Goal: Transaction & Acquisition: Purchase product/service

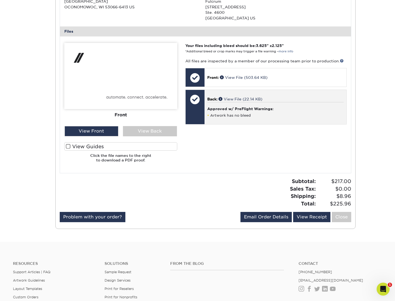
scroll to position [160, 0]
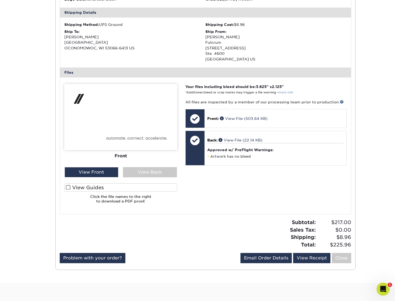
click at [286, 91] on link "more info" at bounding box center [285, 93] width 15 height 4
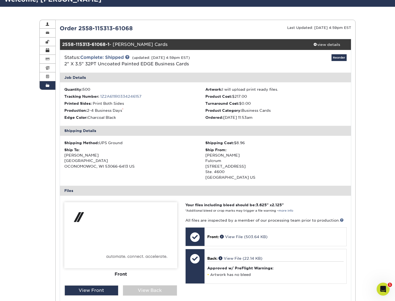
scroll to position [0, 0]
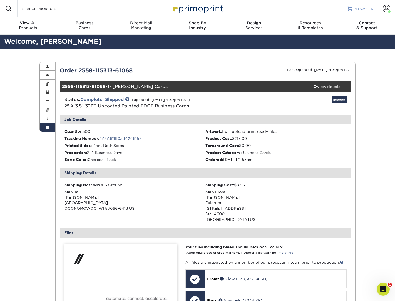
click at [360, 8] on span "MY CART" at bounding box center [361, 8] width 15 height 5
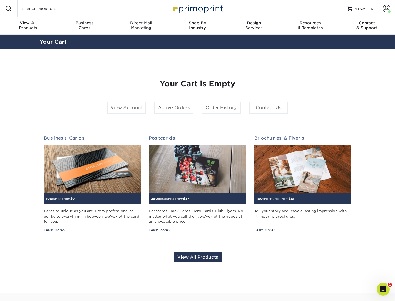
click at [334, 89] on div "Your Cart is Empty View Account Active Orders Order History Contact Us Business…" at bounding box center [197, 170] width 307 height 209
click at [375, 82] on section "YOUR CART Empty Cart Your Cart is Empty View Account Active Orders Order Histor…" at bounding box center [197, 170] width 395 height 243
click at [212, 106] on link "Order History" at bounding box center [220, 107] width 39 height 12
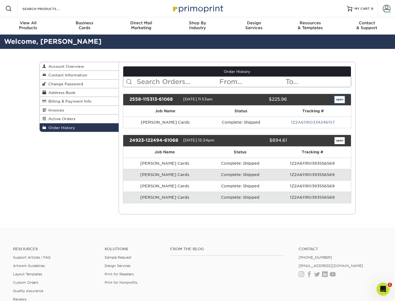
click at [339, 99] on link "open" at bounding box center [339, 99] width 10 height 7
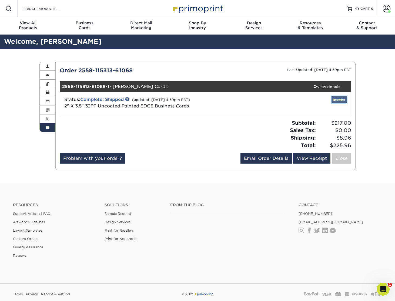
click at [339, 100] on link "Reorder" at bounding box center [338, 99] width 15 height 7
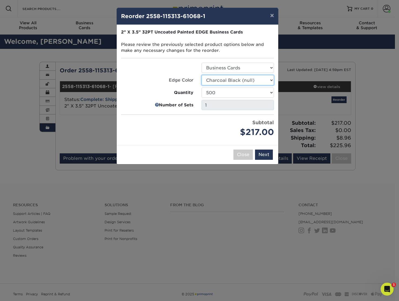
click at [231, 82] on select "Select Option Charcoal Black (null) Brown Blue Pearlescent Blue Pearlescent Gol…" at bounding box center [237, 80] width 72 height 10
select select "8edf2e46-2dbb-4a7c-bc5c-20ba781fe219"
click at [201, 75] on select "Select Option Charcoal Black (null) Brown Blue Pearlescent Blue Pearlescent Gol…" at bounding box center [237, 80] width 72 height 10
click at [199, 133] on div "Subtotal $217.00" at bounding box center [237, 128] width 80 height 19
click at [261, 155] on button "Next" at bounding box center [264, 155] width 18 height 10
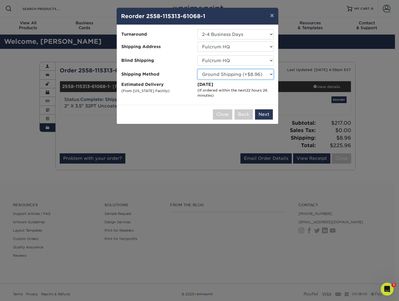
click at [222, 74] on select "Please Select Ground Shipping (+$8.96) 3 Day Shipping Service (+$19.85) 2 Day A…" at bounding box center [235, 74] width 76 height 10
click at [226, 38] on select "Select One 2-4 Business Days" at bounding box center [235, 34] width 76 height 10
click at [231, 75] on select "Please Select Ground Shipping (+$8.96) 3 Day Shipping Service (+$19.85) 2 Day A…" at bounding box center [235, 74] width 76 height 10
click at [197, 69] on select "Please Select Ground Shipping (+$8.96) 3 Day Shipping Service (+$19.85) 2 Day A…" at bounding box center [235, 74] width 76 height 10
click at [221, 92] on div "(If ordered within the next 22 hours 26 minutes )" at bounding box center [235, 93] width 76 height 11
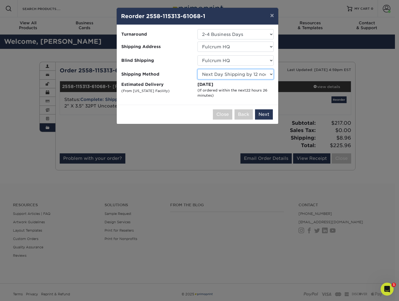
click at [241, 71] on select "Please Select Ground Shipping (+$8.96) 3 Day Shipping Service (+$19.85) 2 Day A…" at bounding box center [235, 74] width 76 height 10
click at [197, 69] on select "Please Select Ground Shipping (+$8.96) 3 Day Shipping Service (+$19.85) 2 Day A…" at bounding box center [235, 74] width 76 height 10
click at [234, 73] on select "Please Select Ground Shipping (+$8.96) 3 Day Shipping Service (+$19.85) 2 Day A…" at bounding box center [235, 74] width 76 height 10
click at [197, 69] on select "Please Select Ground Shipping (+$8.96) 3 Day Shipping Service (+$19.85) 2 Day A…" at bounding box center [235, 74] width 76 height 10
click at [190, 82] on label "Estimated Delivery (From Florida Facility)" at bounding box center [159, 90] width 76 height 17
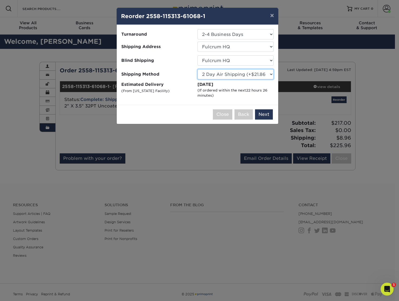
click at [222, 74] on select "Please Select Ground Shipping (+$8.96) 3 Day Shipping Service (+$19.85) 2 Day A…" at bounding box center [235, 74] width 76 height 10
select select "13"
click at [197, 69] on select "Please Select Ground Shipping (+$8.96) 3 Day Shipping Service (+$19.85) 2 Day A…" at bounding box center [235, 74] width 76 height 10
click at [183, 90] on label "Estimated Delivery (From Florida Facility)" at bounding box center [159, 90] width 76 height 17
click at [222, 46] on select "Select One Fulcrum HQ Richard Bero's Home" at bounding box center [235, 47] width 76 height 10
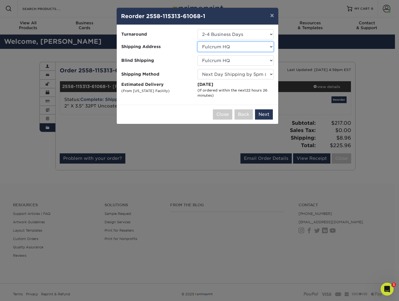
select select "-1"
click at [197, 42] on select "Select One Fulcrum HQ Richard Bero's Home" at bounding box center [235, 47] width 76 height 10
click at [221, 60] on select "No Blind Shipping Fulcrum HQ Richard Bero's Home" at bounding box center [235, 60] width 76 height 10
click at [197, 55] on select "No Blind Shipping Fulcrum HQ Richard Bero's Home" at bounding box center [235, 60] width 76 height 10
click at [221, 60] on select "No Blind Shipping Fulcrum HQ Richard Bero's Home" at bounding box center [235, 60] width 76 height 10
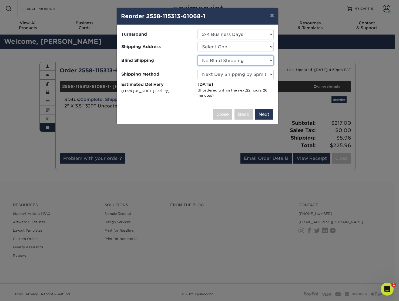
select select "274340"
click at [197, 55] on select "No Blind Shipping Fulcrum HQ Richard Bero's Home" at bounding box center [235, 60] width 76 height 10
click at [183, 66] on div at bounding box center [159, 66] width 76 height 1
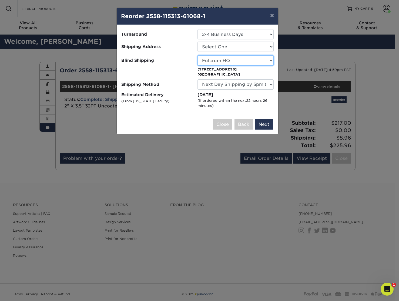
click at [219, 63] on select "No Blind Shipping Fulcrum HQ Richard Bero's Home" at bounding box center [235, 60] width 76 height 10
click at [221, 46] on select "Select One Fulcrum HQ Richard Bero's Home" at bounding box center [235, 47] width 76 height 10
click at [197, 42] on select "Select One Fulcrum HQ Richard Bero's Home" at bounding box center [235, 47] width 76 height 10
click at [243, 104] on div "(If ordered within the next 22 hours 26 minutes )" at bounding box center [235, 103] width 76 height 11
click at [235, 82] on select "Please Select Ground Shipping (+$8.96) 3 Day Shipping Service (+$19.85) 2 Day A…" at bounding box center [235, 84] width 76 height 10
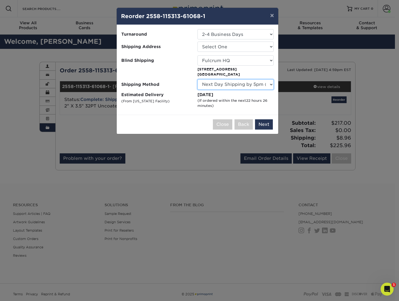
click at [235, 84] on select "Please Select Ground Shipping (+$8.96) 3 Day Shipping Service (+$19.85) 2 Day A…" at bounding box center [235, 84] width 76 height 10
select select "02"
click at [197, 79] on select "Please Select Ground Shipping (+$8.96) 3 Day Shipping Service (+$19.85) 2 Day A…" at bounding box center [235, 84] width 76 height 10
click at [239, 85] on select "Please Select Ground Shipping (+$8.96) 3 Day Shipping Service (+$19.85) 2 Day A…" at bounding box center [235, 84] width 76 height 10
click at [260, 126] on button "Next" at bounding box center [264, 124] width 18 height 10
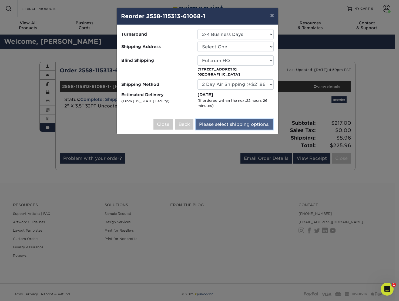
click at [226, 125] on button "Please select shipping options." at bounding box center [233, 124] width 77 height 10
click at [229, 48] on select "Select One Fulcrum HQ Richard Bero's Home" at bounding box center [235, 47] width 76 height 10
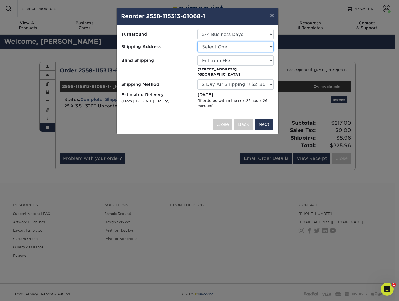
click at [197, 42] on select "Select One Fulcrum HQ Richard Bero's Home" at bounding box center [235, 47] width 76 height 10
click at [176, 59] on span "Blind Shipping" at bounding box center [157, 60] width 72 height 6
click at [270, 15] on button "×" at bounding box center [272, 15] width 12 height 15
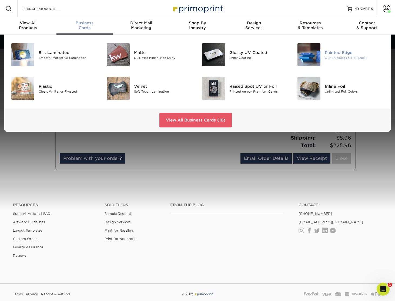
click at [326, 55] on div "Our Thickest (32PT) Stock" at bounding box center [353, 57] width 59 height 5
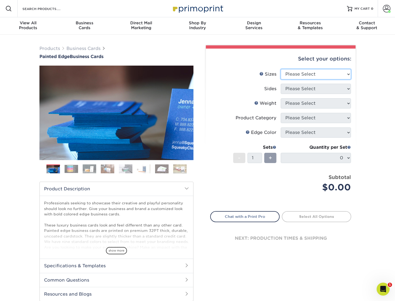
click at [313, 73] on select "Please Select 2" x 3.5" - Standard 2.125" x 3.375" - European 2.5" x 2.5" - Squ…" at bounding box center [315, 74] width 70 height 10
select select "2.00x3.50"
click at [280, 69] on select "Please Select 2" x 3.5" - Standard 2.125" x 3.375" - European 2.5" x 2.5" - Squ…" at bounding box center [315, 74] width 70 height 10
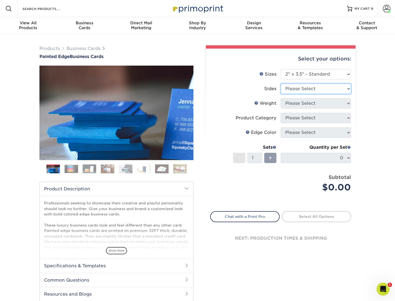
click at [314, 88] on select "Please Select Print Both Sides Print Front Only" at bounding box center [315, 89] width 70 height 10
select select "13abbda7-1d64-4f25-8bb2-c179b224825d"
click at [280, 84] on select "Please Select Print Both Sides Print Front Only" at bounding box center [315, 89] width 70 height 10
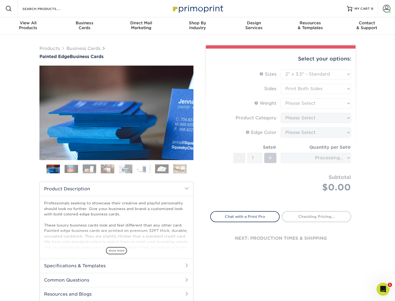
click at [312, 104] on form "Sizes Help Sizes Please Select 2" x 3.5" - Standard 2.125" x 3.375" - European …" at bounding box center [280, 137] width 141 height 136
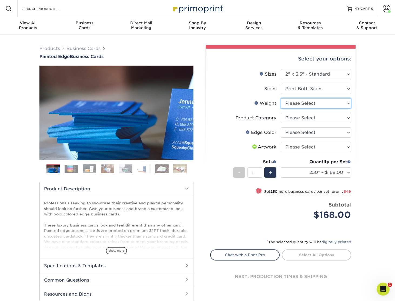
click at [307, 104] on select "Please Select 32PTUC" at bounding box center [315, 103] width 70 height 10
select select "32PTUC"
click at [280, 98] on select "Please Select 32PTUC" at bounding box center [315, 103] width 70 height 10
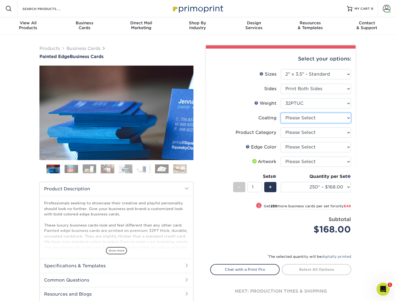
click at [298, 119] on select at bounding box center [315, 118] width 70 height 10
select select "3e7618de-abca-4bda-9f97-8b9129e913d8"
click at [280, 113] on select at bounding box center [315, 118] width 70 height 10
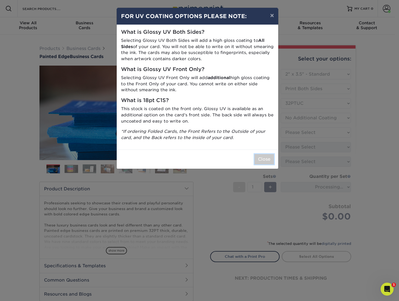
click at [266, 160] on button "Close" at bounding box center [263, 159] width 19 height 10
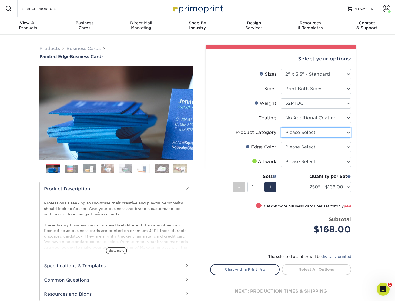
click at [310, 131] on select "Please Select Business Cards" at bounding box center [315, 132] width 70 height 10
select select "3b5148f1-0588-4f88-a218-97bcfdce65c1"
click at [280, 127] on select "Please Select Business Cards" at bounding box center [315, 132] width 70 height 10
click at [312, 147] on select "Please Select Charcoal Black Brown Blue Pearlescent Blue Pearlescent Gold Pearl…" at bounding box center [315, 147] width 70 height 10
select select "8edf2e46-2dbb-4a7c-bc5c-20ba781fe219"
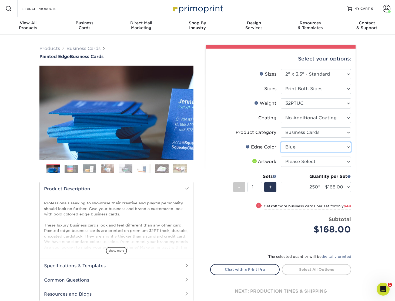
click at [280, 142] on select "Please Select Charcoal Black Brown Blue Pearlescent Blue Pearlescent Gold Pearl…" at bounding box center [315, 147] width 70 height 10
click at [314, 163] on select "Please Select I will upload files I need a design - $100" at bounding box center [315, 162] width 70 height 10
select select "upload"
click at [280, 157] on select "Please Select I will upload files I need a design - $100" at bounding box center [315, 162] width 70 height 10
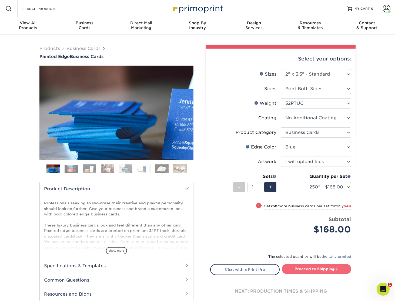
click at [313, 267] on link "Proceed to Shipping" at bounding box center [316, 269] width 69 height 10
type input "Set 1"
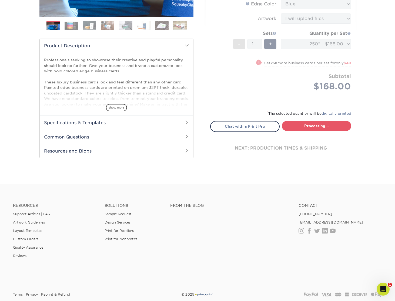
select select "b1d50ed3-fc81-464d-a1d8-d1915fbce704"
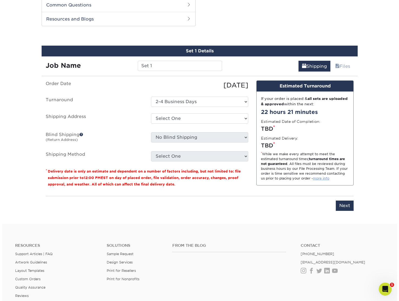
scroll to position [279, 0]
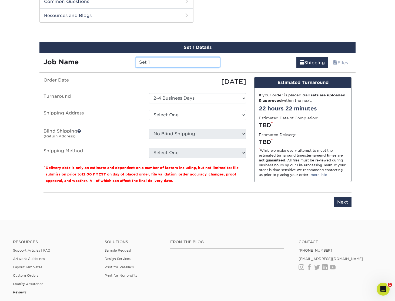
click at [153, 61] on input "Set 1" at bounding box center [178, 62] width 84 height 10
click at [135, 80] on label "Order Date" at bounding box center [91, 82] width 105 height 10
click at [173, 116] on select "Select One Fulcrum HQ Richard Bero's Home + Add New Address" at bounding box center [197, 115] width 97 height 10
select select "newaddress"
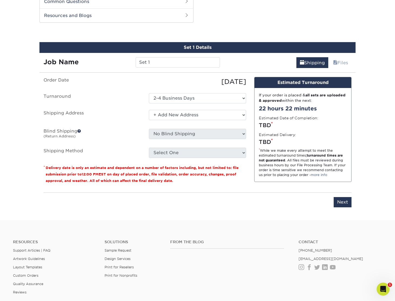
click at [149, 110] on select "Select One Fulcrum HQ Richard Bero's Home + Add New Address" at bounding box center [197, 115] width 97 height 10
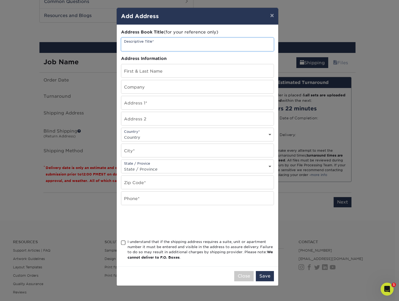
click at [155, 42] on input "text" at bounding box center [197, 44] width 152 height 13
type input "T"
type input "Blackstone Hotel Chicago"
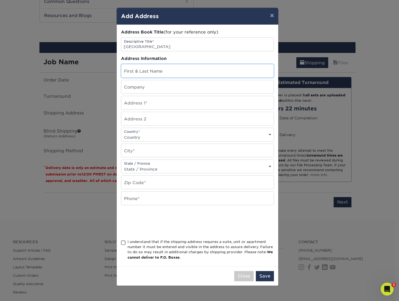
click at [164, 71] on input "text" at bounding box center [197, 70] width 152 height 13
type input "[PERSON_NAME]"
click at [173, 84] on input "text" at bounding box center [197, 86] width 152 height 13
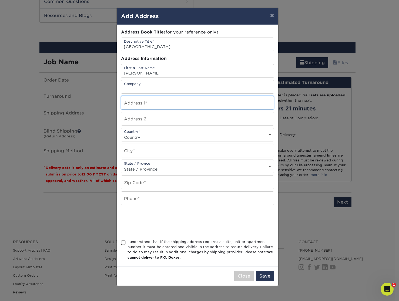
click at [137, 102] on input "text" at bounding box center [197, 102] width 152 height 13
paste input "36 South Michigan Avenue"
type input "36 South Michigan Avenue"
click at [152, 119] on input "text" at bounding box center [197, 118] width 152 height 13
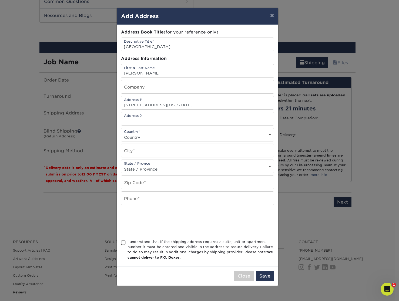
click at [238, 214] on div at bounding box center [197, 222] width 153 height 21
click at [164, 136] on select "Country United States Canada ----------------------------- Afghanistan Albania …" at bounding box center [197, 137] width 152 height 8
click at [157, 153] on input "text" at bounding box center [197, 150] width 152 height 13
paste input "Chicago"
type input "Chicago"
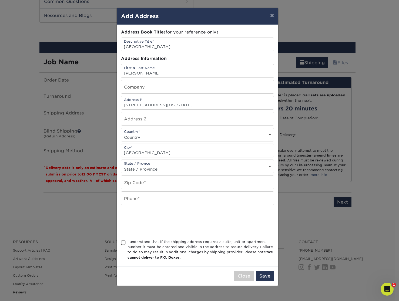
click at [205, 166] on select "State / Province Alabama Alaska Arizona Arkansas California Colorado Connecticu…" at bounding box center [197, 169] width 152 height 8
select select "MN"
click at [121, 165] on select "State / Province Alabama Alaska Arizona Arkansas California Colorado Connecticu…" at bounding box center [197, 169] width 152 height 8
click at [148, 181] on input "text" at bounding box center [197, 182] width 152 height 13
type input "60605"
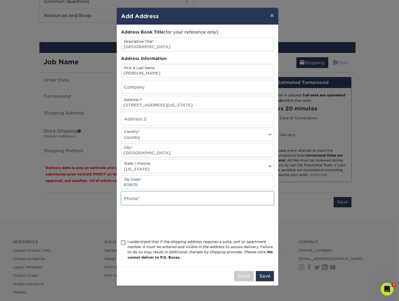
click at [177, 203] on input "text" at bounding box center [197, 198] width 152 height 13
paste input "tel:7149303774"
type input "tel:7149303774"
click at [225, 225] on div at bounding box center [197, 222] width 153 height 21
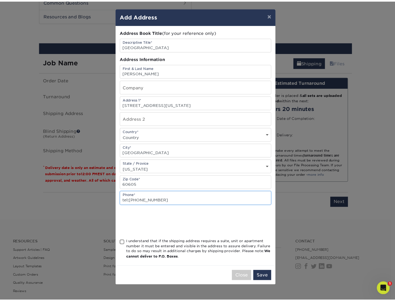
scroll to position [0, 0]
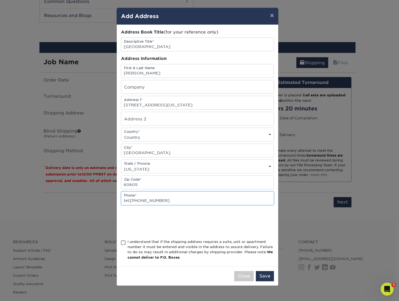
drag, startPoint x: 121, startPoint y: 201, endPoint x: 104, endPoint y: 202, distance: 17.9
click at [104, 202] on div "× Add Address Address Book Title (for your reference only) Descriptive Title* B…" at bounding box center [199, 150] width 399 height 301
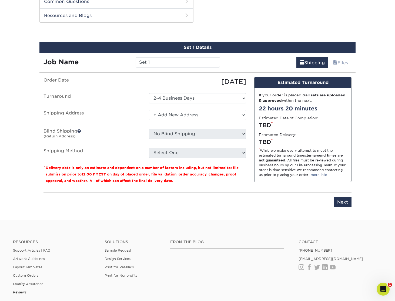
click at [187, 121] on div "Select One Fulcrum HQ Richard Bero's Home + Add New Address" at bounding box center [197, 116] width 105 height 12
click at [186, 117] on select "Select One Fulcrum HQ Richard Bero's Home + Add New Address" at bounding box center [197, 115] width 97 height 10
click at [149, 110] on select "Select One Fulcrum HQ Richard Bero's Home + Add New Address" at bounding box center [197, 115] width 97 height 10
click at [194, 115] on select "Select One Fulcrum HQ Richard Bero's Home + Add New Address" at bounding box center [197, 115] width 97 height 10
select select "newaddress"
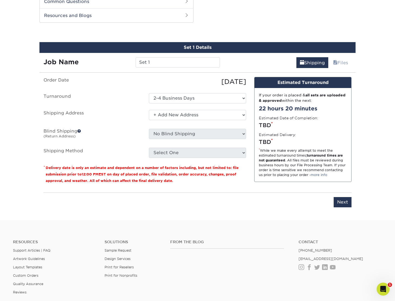
click at [149, 110] on select "Select One Fulcrum HQ Richard Bero's Home + Add New Address" at bounding box center [197, 115] width 97 height 10
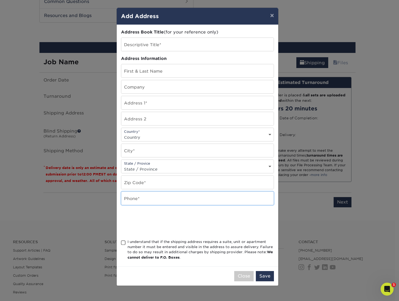
click at [139, 198] on input "text" at bounding box center [197, 198] width 152 height 13
paste input "tel:7149303774"
type input "7149303774"
click at [162, 185] on input "text" at bounding box center [197, 182] width 152 height 13
type input "60605"
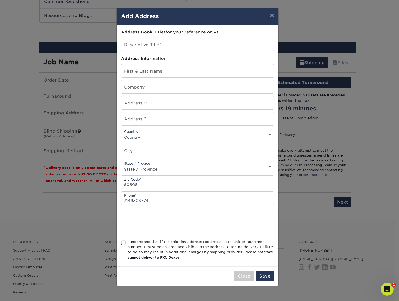
click at [136, 167] on select "State / Province Alabama Alaska Arizona Arkansas California Colorado Connecticu…" at bounding box center [197, 169] width 152 height 8
select select "IL"
click at [121, 165] on select "State / Province Alabama Alaska Arizona Arkansas California Colorado Connecticu…" at bounding box center [197, 169] width 152 height 8
click at [142, 153] on input "text" at bounding box center [197, 150] width 152 height 13
type input "Chicago"
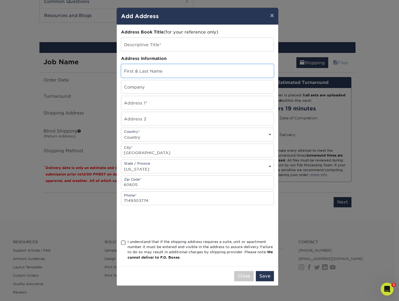
click at [155, 70] on input "text" at bounding box center [197, 70] width 152 height 13
type input "[PERSON_NAME]"
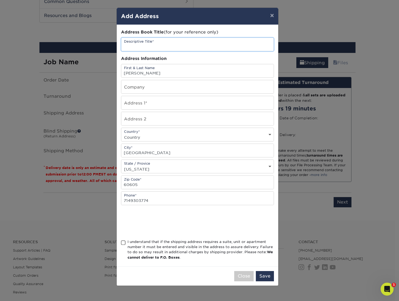
click at [171, 42] on input "text" at bounding box center [197, 44] width 152 height 13
type input "Blackstone Hotel Chicago"
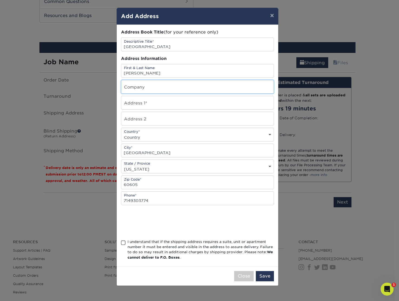
click at [145, 91] on input "text" at bounding box center [197, 86] width 152 height 13
click at [215, 72] on input "[PERSON_NAME]" at bounding box center [197, 70] width 152 height 13
click at [185, 103] on input "text" at bounding box center [197, 102] width 152 height 13
click at [177, 89] on input "text" at bounding box center [197, 86] width 152 height 13
type input "Fulcrum"
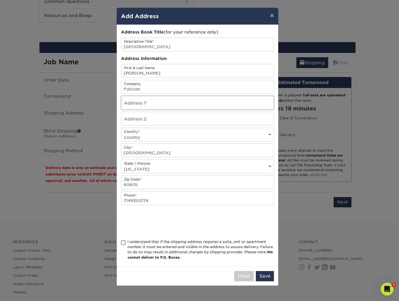
click at [220, 100] on input "text" at bounding box center [197, 102] width 152 height 13
paste input "636 South Michigan Avenue"
type input "636 South Michigan Avenue"
click at [235, 246] on div "I understand that if the shipping address requires a suite, unit or apartment n…" at bounding box center [200, 249] width 146 height 21
click at [0, 0] on input "I understand that if the shipping address requires a suite, unit or apartment n…" at bounding box center [0, 0] width 0 height 0
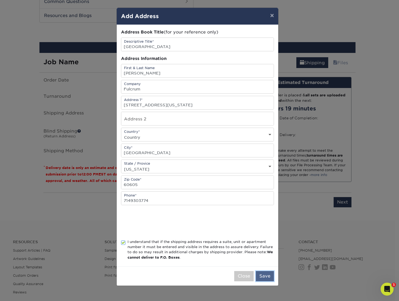
click at [265, 275] on button "Save" at bounding box center [265, 276] width 18 height 10
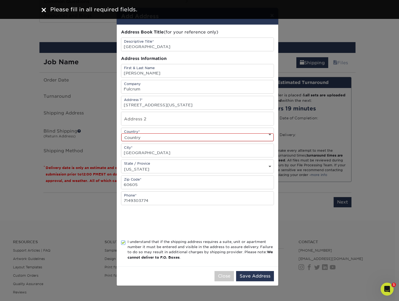
click at [170, 135] on select "Country United States Canada ----------------------------- Afghanistan Albania …" at bounding box center [197, 137] width 152 height 8
select select "US"
click at [121, 133] on select "Country United States Canada ----------------------------- Afghanistan Albania …" at bounding box center [197, 137] width 152 height 8
click at [259, 277] on button "Save Address" at bounding box center [255, 276] width 38 height 10
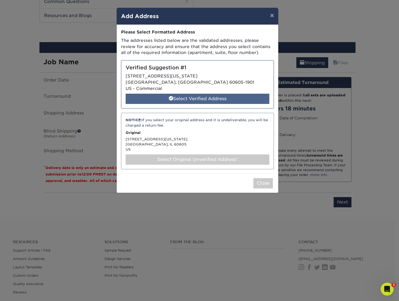
click at [209, 99] on div "Select Verified Address" at bounding box center [198, 99] width 144 height 10
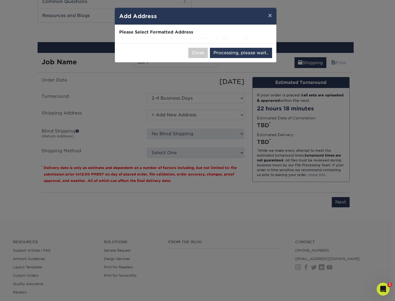
select select "285562"
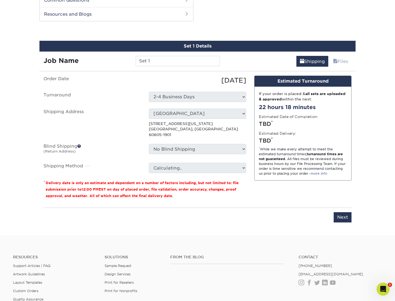
scroll to position [280, 0]
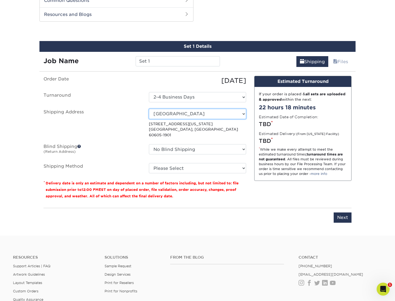
click at [188, 113] on select "Select One Fulcrum HQ Richard Bero's Home Blackstone Hotel Chicago + Add New Ad…" at bounding box center [197, 114] width 97 height 10
click at [199, 127] on p "636 S MICHIGAN AVE CHICAGO, IL 60605-1901" at bounding box center [197, 129] width 97 height 16
click at [179, 123] on p "636 S MICHIGAN AVE CHICAGO, IL 60605-1901" at bounding box center [197, 129] width 97 height 16
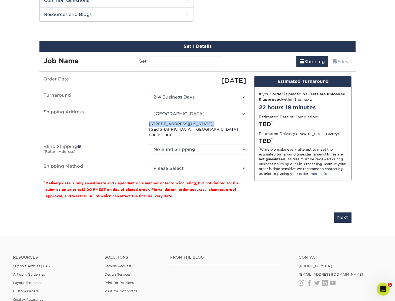
click at [196, 126] on p "636 S MICHIGAN AVE CHICAGO, IL 60605-1901" at bounding box center [197, 129] width 97 height 16
click at [198, 114] on select "Select One Fulcrum HQ Richard Bero's Home Blackstone Hotel Chicago + Add New Ad…" at bounding box center [197, 114] width 97 height 10
click at [149, 109] on select "Select One Fulcrum HQ Richard Bero's Home Blackstone Hotel Chicago + Add New Ad…" at bounding box center [197, 114] width 97 height 10
click at [172, 125] on p "636 S MICHIGAN AVE CHICAGO, IL 60605-1901" at bounding box center [197, 129] width 97 height 16
drag, startPoint x: 150, startPoint y: 122, endPoint x: 195, endPoint y: 136, distance: 47.1
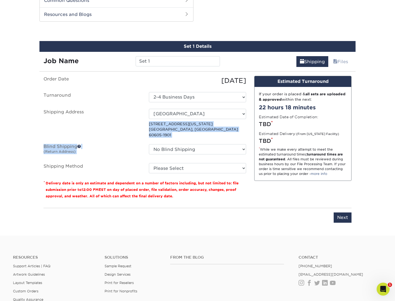
click at [195, 136] on ul "Order Date 08/29/2025 Turnaround Select One 2-4 Business Days Shipping Address …" at bounding box center [144, 124] width 202 height 97
click at [205, 128] on p "636 S MICHIGAN AVE CHICAGO, IL 60605-1901" at bounding box center [197, 129] width 97 height 16
drag, startPoint x: 205, startPoint y: 128, endPoint x: 145, endPoint y: 122, distance: 60.5
click at [145, 122] on div "Select One Fulcrum HQ Richard Bero's Home Blackstone Hotel Chicago + Add New Ad…" at bounding box center [197, 123] width 105 height 29
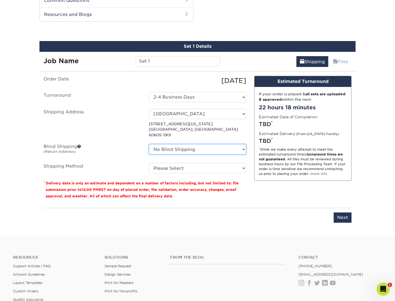
click at [177, 146] on select "No Blind Shipping Fulcrum HQ Richard Bero's Home + Add New Address" at bounding box center [197, 149] width 97 height 10
click at [149, 144] on select "No Blind Shipping Fulcrum HQ Richard Bero's Home + Add New Address" at bounding box center [197, 149] width 97 height 10
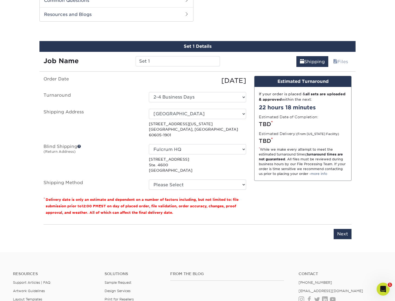
click at [132, 147] on label "Blind Shipping (Return Address)" at bounding box center [91, 158] width 105 height 29
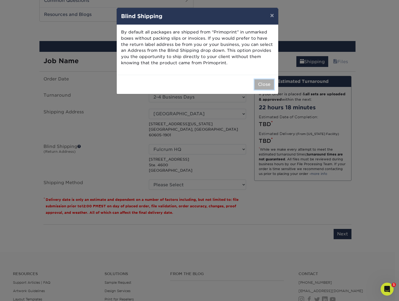
click at [264, 82] on button "Close" at bounding box center [263, 84] width 19 height 10
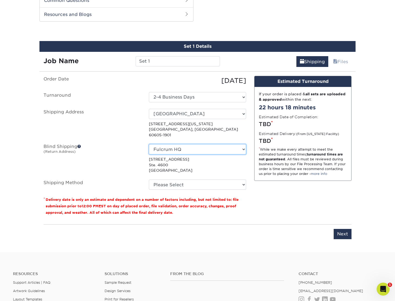
click at [183, 144] on select "No Blind Shipping Fulcrum HQ Richard Bero's Home + Add New Address" at bounding box center [197, 149] width 97 height 10
select select "-1"
click at [149, 144] on select "No Blind Shipping Fulcrum HQ Richard Bero's Home + Add New Address" at bounding box center [197, 149] width 97 height 10
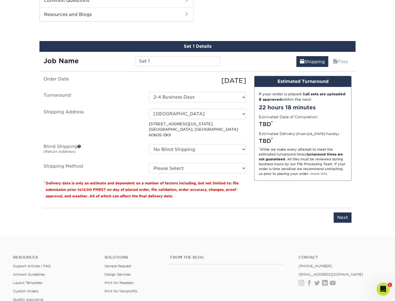
click at [124, 146] on label "Blind Shipping (Return Address)" at bounding box center [91, 150] width 105 height 12
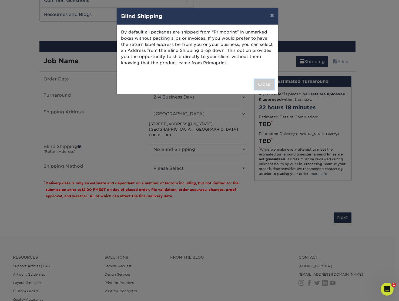
click at [265, 86] on button "Close" at bounding box center [263, 84] width 19 height 10
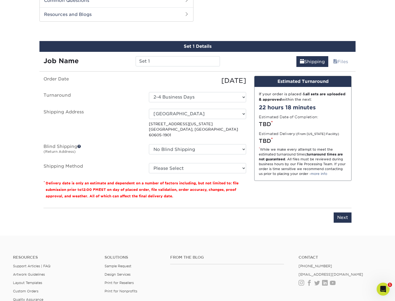
click at [78, 144] on span at bounding box center [79, 146] width 4 height 4
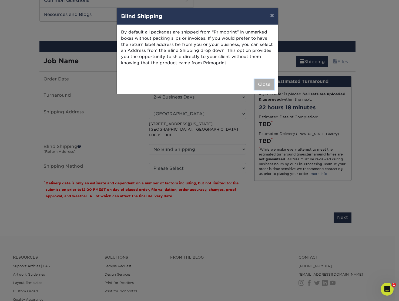
click at [261, 85] on button "Close" at bounding box center [263, 84] width 19 height 10
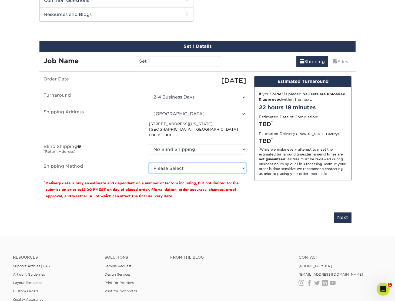
click at [179, 163] on select "Please Select Ground Shipping (+$7.84) 3 Day Shipping Service (+$20.59) 2 Day A…" at bounding box center [197, 168] width 97 height 10
click at [149, 163] on select "Please Select Ground Shipping (+$7.84) 3 Day Shipping Service (+$20.59) 2 Day A…" at bounding box center [197, 168] width 97 height 10
click at [207, 165] on select "Please Select Ground Shipping (+$7.84) 3 Day Shipping Service (+$20.59) 2 Day A…" at bounding box center [197, 168] width 97 height 10
click at [149, 163] on select "Please Select Ground Shipping (+$7.84) 3 Day Shipping Service (+$20.59) 2 Day A…" at bounding box center [197, 168] width 97 height 10
click at [206, 163] on select "Please Select Ground Shipping (+$7.84) 3 Day Shipping Service (+$20.59) 2 Day A…" at bounding box center [197, 168] width 97 height 10
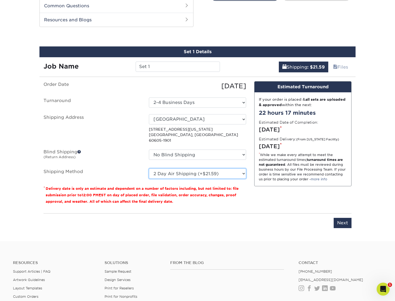
scroll to position [273, 0]
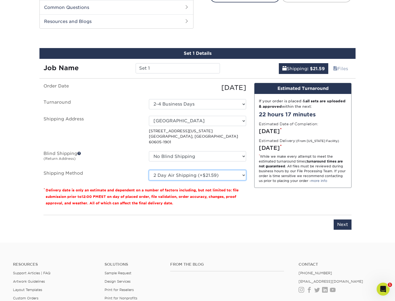
click at [231, 170] on select "Please Select Ground Shipping (+$7.84) 3 Day Shipping Service (+$20.59) 2 Day A…" at bounding box center [197, 175] width 97 height 10
click at [149, 170] on select "Please Select Ground Shipping (+$7.84) 3 Day Shipping Service (+$20.59) 2 Day A…" at bounding box center [197, 175] width 97 height 10
click at [210, 170] on select "Please Select Ground Shipping (+$7.84) 3 Day Shipping Service (+$20.59) 2 Day A…" at bounding box center [197, 175] width 97 height 10
select select "13"
click at [149, 170] on select "Please Select Ground Shipping (+$7.84) 3 Day Shipping Service (+$20.59) 2 Day A…" at bounding box center [197, 175] width 97 height 10
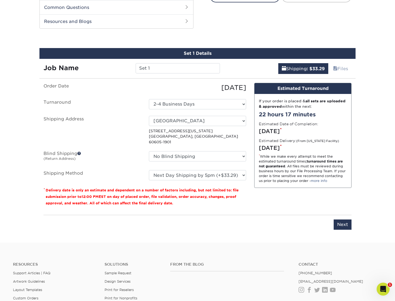
click at [248, 207] on div "You've choosen mailing services! If you have a csv address list please upload i…" at bounding box center [197, 159] width 308 height 153
click at [214, 170] on select "Please Select Ground Shipping (+$7.84) 3 Day Shipping Service (+$20.59) 2 Day A…" at bounding box center [197, 175] width 97 height 10
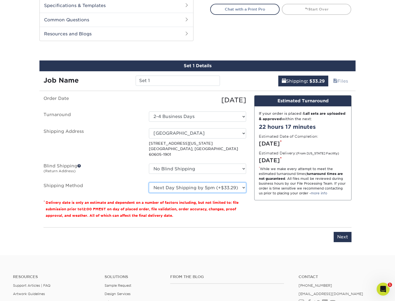
scroll to position [260, 0]
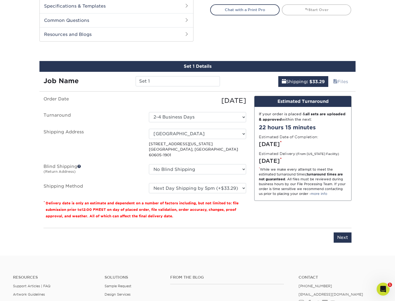
click at [232, 228] on div "Please enter job name and select desired turnaround time, shipping address and …" at bounding box center [197, 235] width 308 height 15
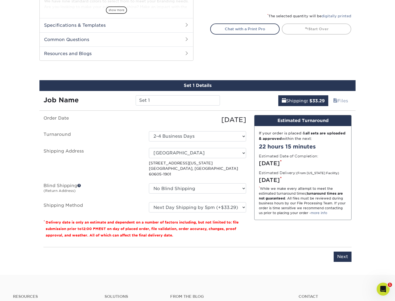
scroll to position [242, 0]
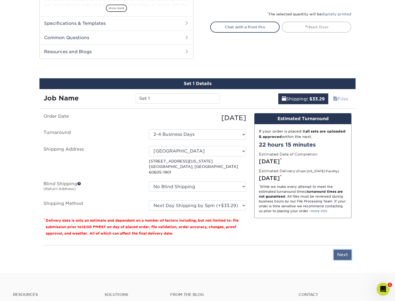
click at [342, 250] on input "Next" at bounding box center [342, 255] width 18 height 10
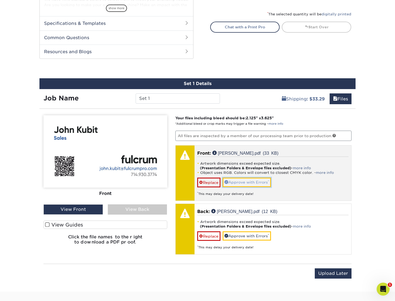
click at [255, 182] on link "Approve with Errors *" at bounding box center [246, 182] width 48 height 9
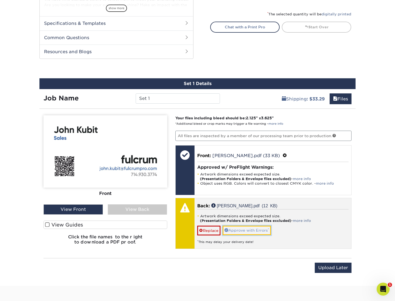
click at [250, 229] on link "Approve with Errors *" at bounding box center [246, 230] width 48 height 9
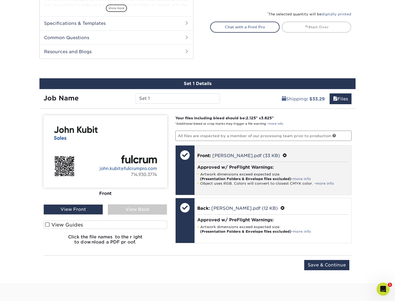
click at [287, 154] on span at bounding box center [284, 155] width 4 height 5
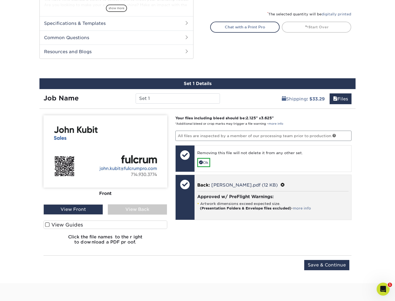
click at [285, 184] on span at bounding box center [282, 184] width 4 height 5
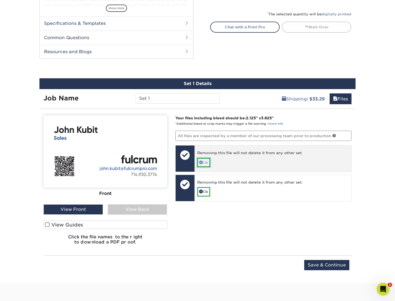
click at [199, 162] on span at bounding box center [201, 162] width 4 height 4
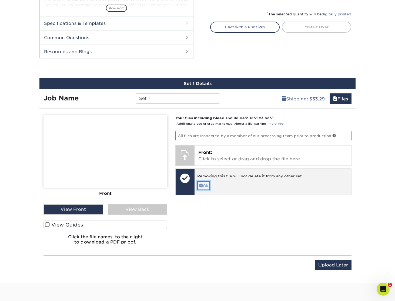
click at [202, 184] on link "Ok" at bounding box center [203, 185] width 13 height 9
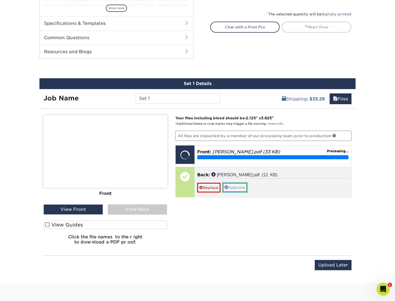
click at [243, 188] on link "Approve" at bounding box center [234, 187] width 25 height 9
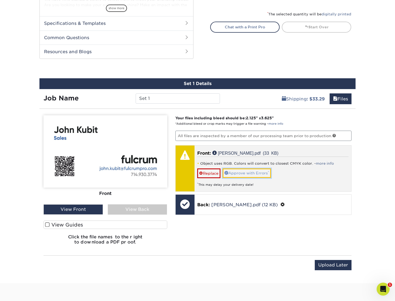
click at [248, 173] on link "Approve with Errors *" at bounding box center [246, 172] width 48 height 9
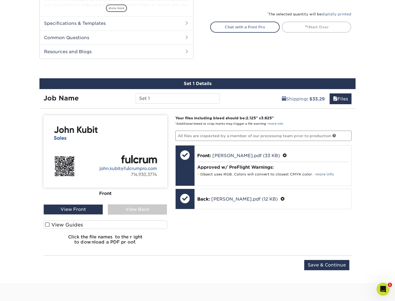
click at [243, 240] on div "Your files including bleed should be: 2.125 " x 3.625 " *Additional bleed or cr…" at bounding box center [263, 182] width 184 height 134
click at [331, 266] on input "Save & Continue" at bounding box center [326, 265] width 45 height 10
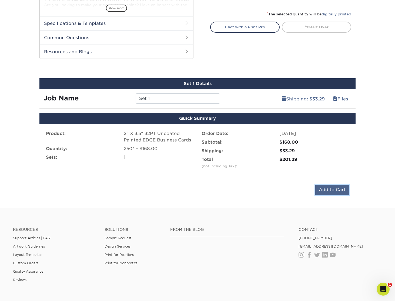
click at [327, 191] on input "Add to Cart" at bounding box center [332, 190] width 34 height 10
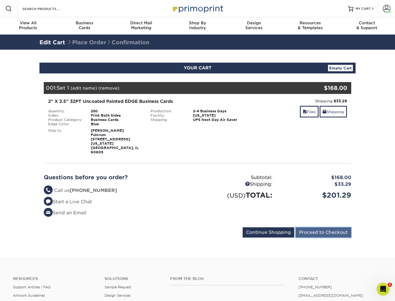
click at [322, 227] on input "Proceed to Checkout" at bounding box center [323, 232] width 56 height 10
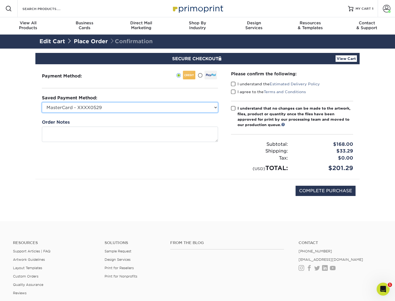
click at [104, 108] on select "MasterCard - XXXX0529 MasterCard - XXXX5100 New Credit Card" at bounding box center [130, 107] width 176 height 10
click at [114, 109] on select "MasterCard - XXXX0529 MasterCard - XXXX5100 New Credit Card" at bounding box center [130, 107] width 176 height 10
select select "74020"
click at [42, 102] on select "MasterCard - XXXX0529 MasterCard - XXXX5100 New Credit Card" at bounding box center [130, 107] width 176 height 10
click at [162, 157] on div "Payment Method:" at bounding box center [129, 121] width 189 height 115
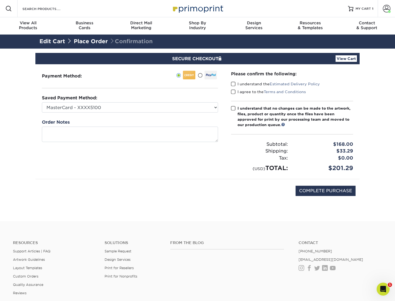
click at [235, 82] on span at bounding box center [233, 84] width 5 height 5
click at [0, 0] on input "I understand the Estimated Delivery Policy" at bounding box center [0, 0] width 0 height 0
click at [234, 90] on span at bounding box center [233, 91] width 5 height 5
click at [0, 0] on input "I agree to the Terms and Conditions" at bounding box center [0, 0] width 0 height 0
click at [233, 108] on span at bounding box center [233, 108] width 5 height 5
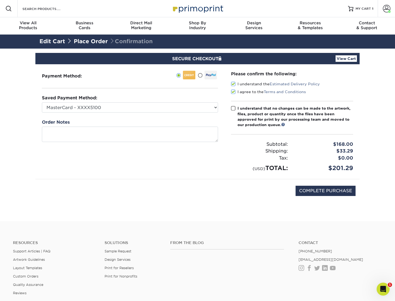
click at [0, 0] on input "I understand that no changes can be made to the artwork, files, product or quan…" at bounding box center [0, 0] width 0 height 0
click at [328, 190] on input "COMPLETE PURCHASE" at bounding box center [325, 191] width 60 height 10
type input "PROCESSING, PLEASE WAIT..."
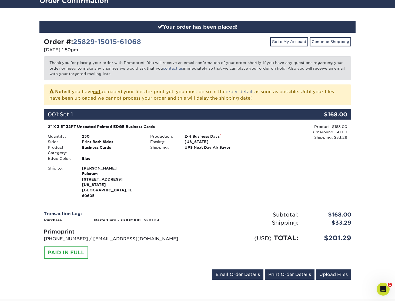
scroll to position [41, 0]
click at [286, 269] on link "Print Order Details" at bounding box center [290, 274] width 50 height 10
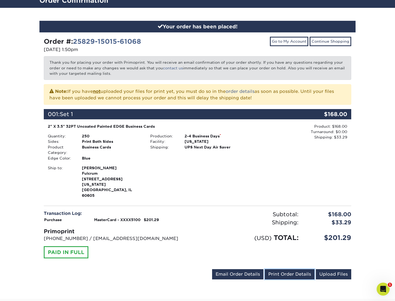
scroll to position [0, 0]
